Goal: Transaction & Acquisition: Purchase product/service

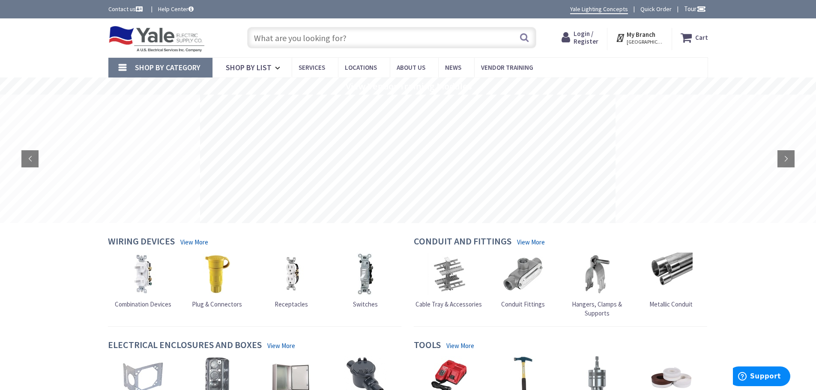
click at [349, 33] on input "text" at bounding box center [391, 37] width 289 height 21
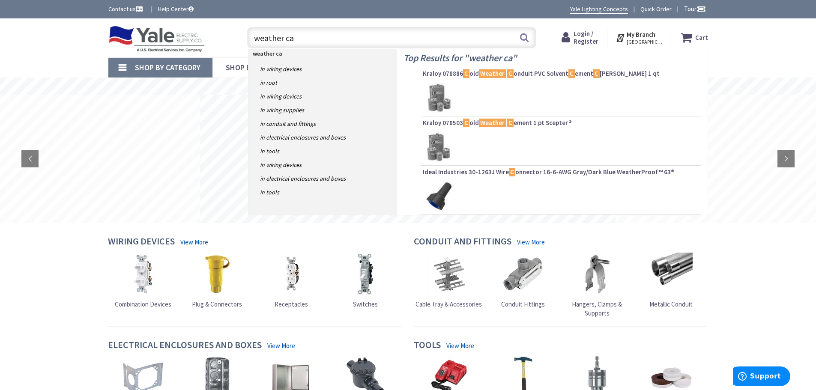
type input "weather cap"
